Goal: Task Accomplishment & Management: Complete application form

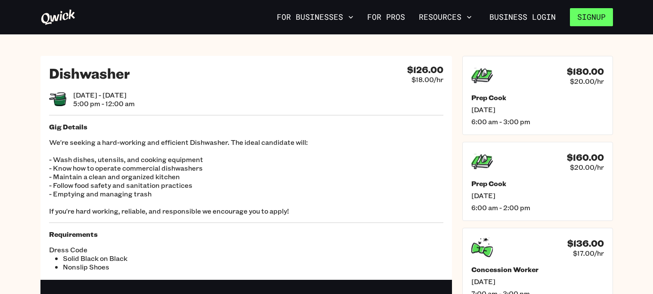
click at [575, 18] on button "Signup" at bounding box center [591, 17] width 43 height 18
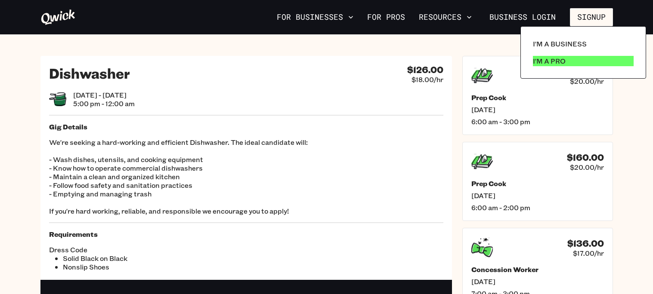
click at [545, 63] on p "I'm a Pro" at bounding box center [549, 61] width 33 height 10
click at [312, 152] on div at bounding box center [326, 147] width 653 height 294
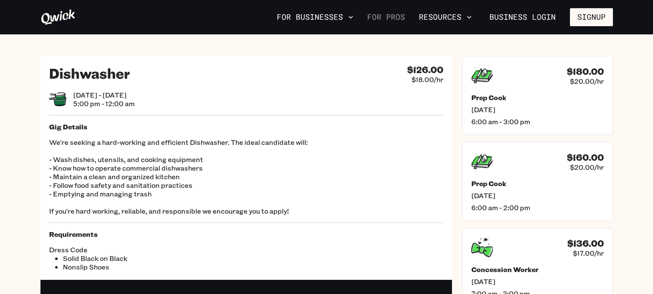
click at [380, 23] on link "For Pros" at bounding box center [386, 17] width 45 height 15
